Goal: Find contact information: Find contact information

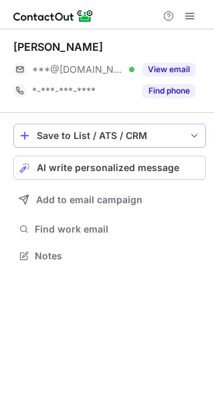
scroll to position [247, 214]
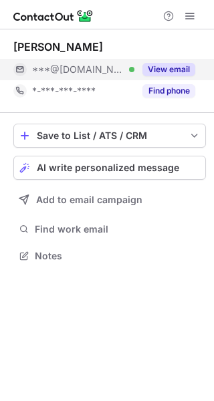
click at [153, 66] on button "View email" at bounding box center [168, 69] width 53 height 13
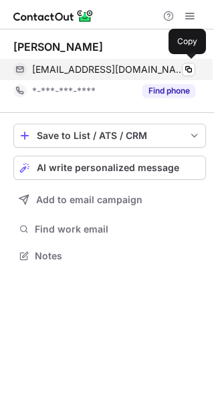
click at [165, 80] on div "[EMAIL_ADDRESS][DOMAIN_NAME] Verified Copy" at bounding box center [104, 69] width 182 height 21
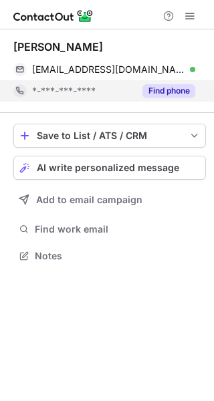
click at [165, 84] on button "Find phone" at bounding box center [168, 90] width 53 height 13
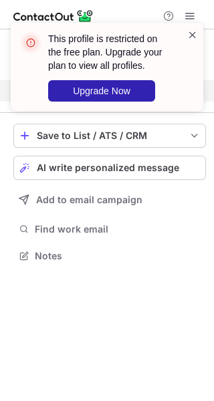
click at [190, 33] on span at bounding box center [192, 34] width 11 height 13
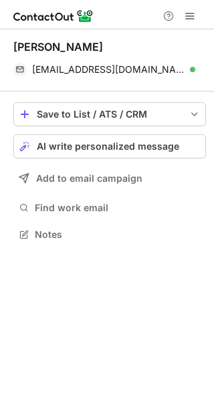
scroll to position [225, 214]
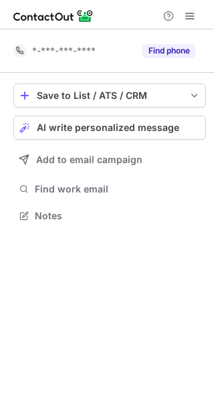
scroll to position [207, 214]
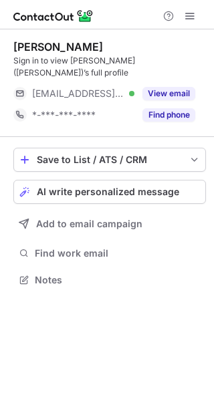
scroll to position [259, 214]
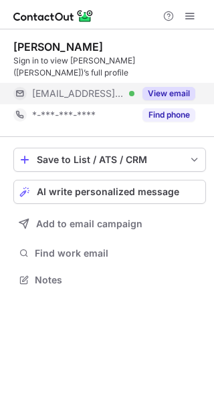
click at [181, 87] on button "View email" at bounding box center [168, 93] width 53 height 13
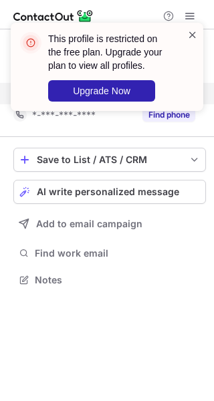
click at [188, 33] on span at bounding box center [192, 34] width 11 height 13
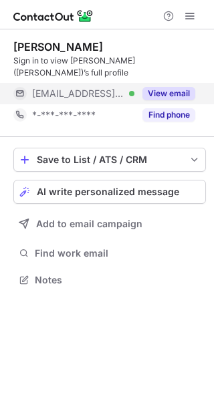
click at [188, 17] on span at bounding box center [190, 16] width 11 height 11
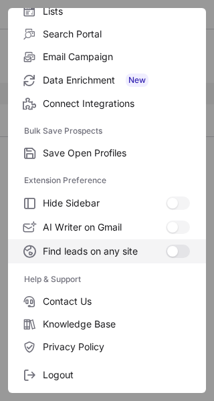
scroll to position [156, 0]
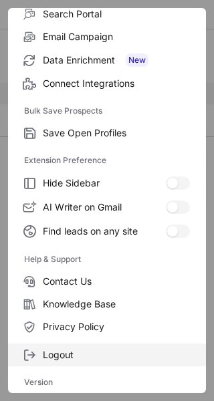
click at [64, 357] on span "Logout" at bounding box center [116, 355] width 147 height 12
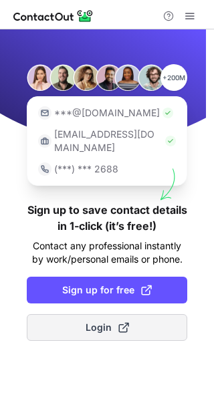
click at [106, 314] on button "Login" at bounding box center [107, 327] width 161 height 27
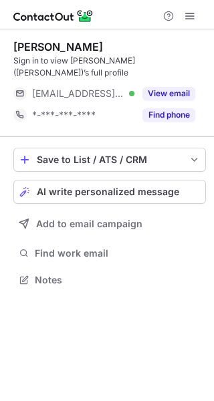
scroll to position [259, 214]
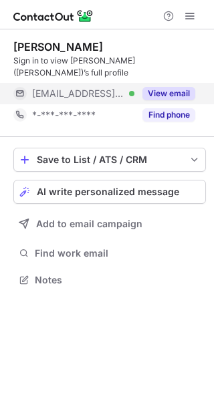
click at [178, 87] on button "View email" at bounding box center [168, 93] width 53 height 13
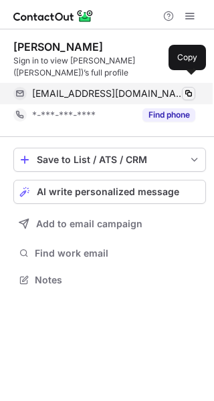
click at [188, 88] on span at bounding box center [188, 93] width 11 height 11
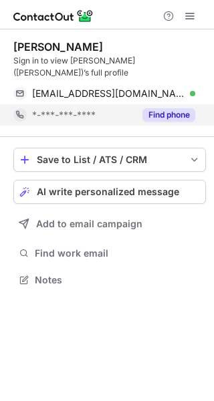
click at [177, 108] on button "Find phone" at bounding box center [168, 114] width 53 height 13
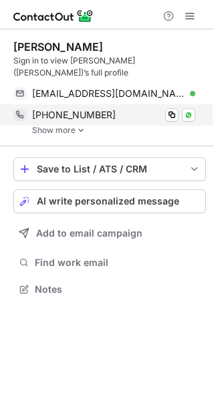
click at [181, 109] on div "+14794664771" at bounding box center [113, 115] width 163 height 12
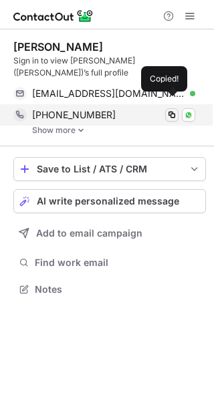
click at [168, 110] on span at bounding box center [172, 115] width 11 height 11
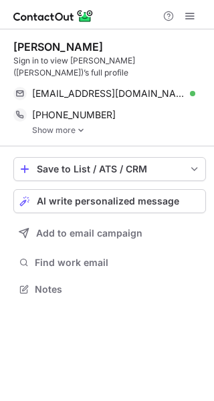
drag, startPoint x: 14, startPoint y: 45, endPoint x: 87, endPoint y: 45, distance: 72.9
click at [87, 45] on div "Mildred Clifton" at bounding box center [58, 46] width 90 height 13
copy div "Mildred Clifton"
